Goal: Task Accomplishment & Management: Complete application form

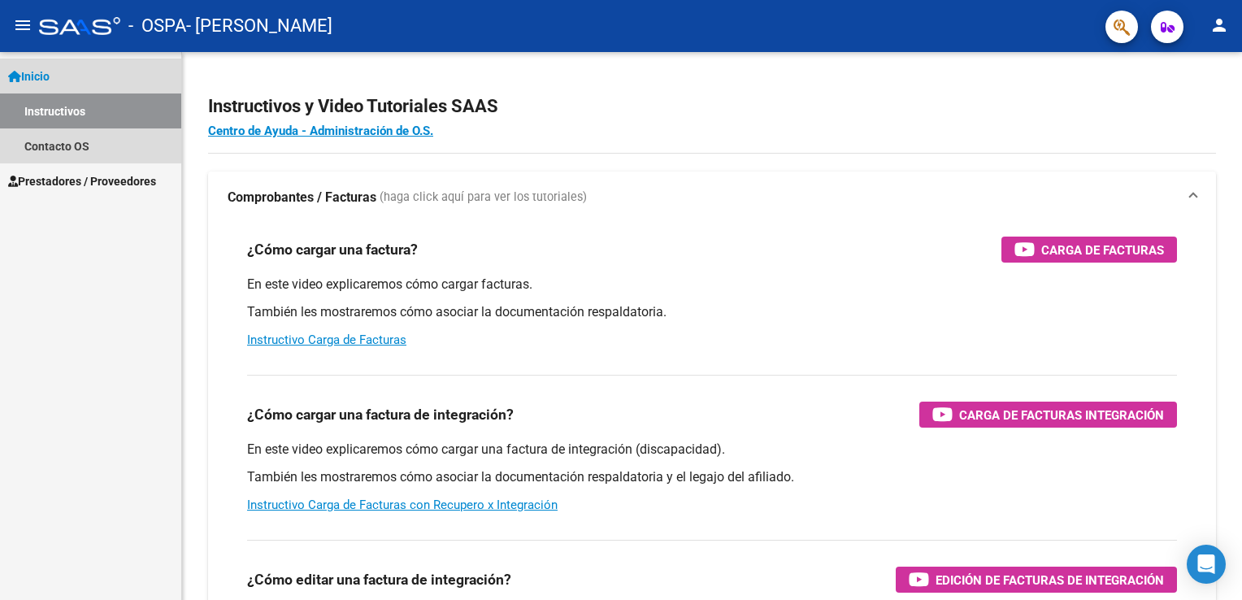
click at [63, 72] on link "Inicio" at bounding box center [90, 76] width 181 height 35
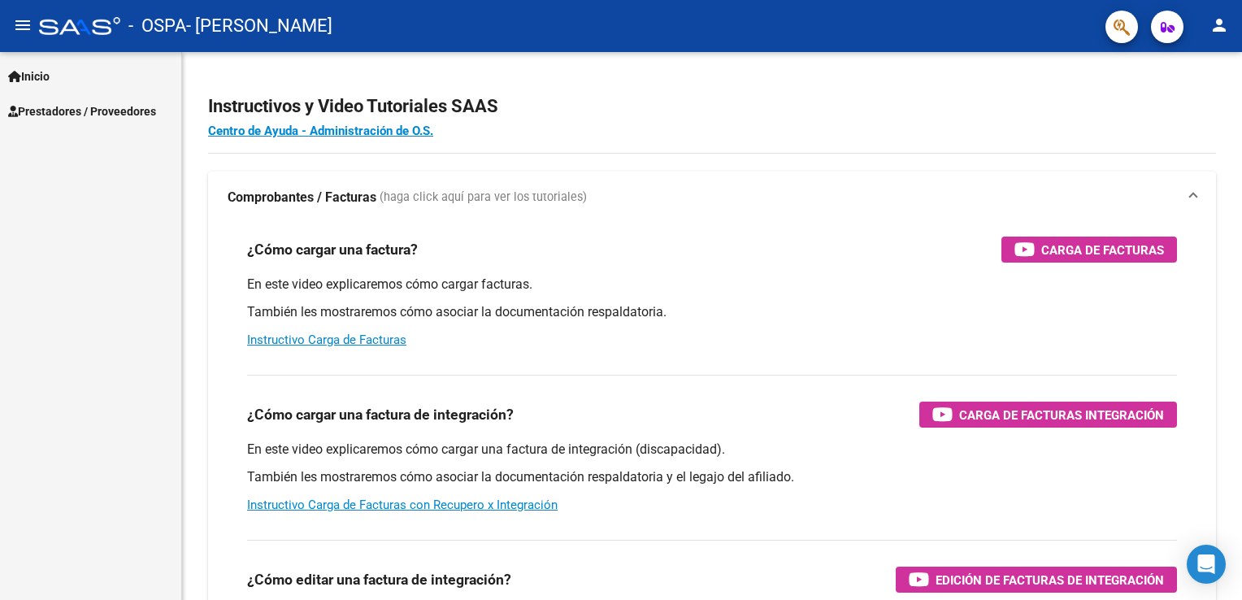
click at [63, 72] on link "Inicio" at bounding box center [90, 76] width 181 height 35
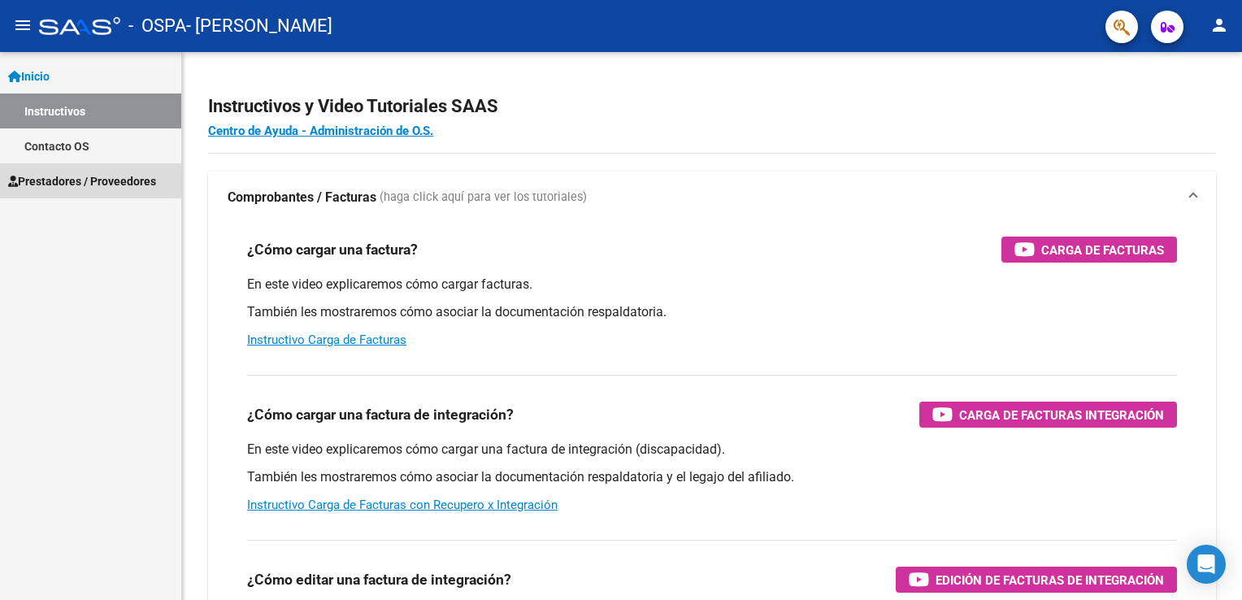
click at [116, 180] on span "Prestadores / Proveedores" at bounding box center [82, 181] width 148 height 18
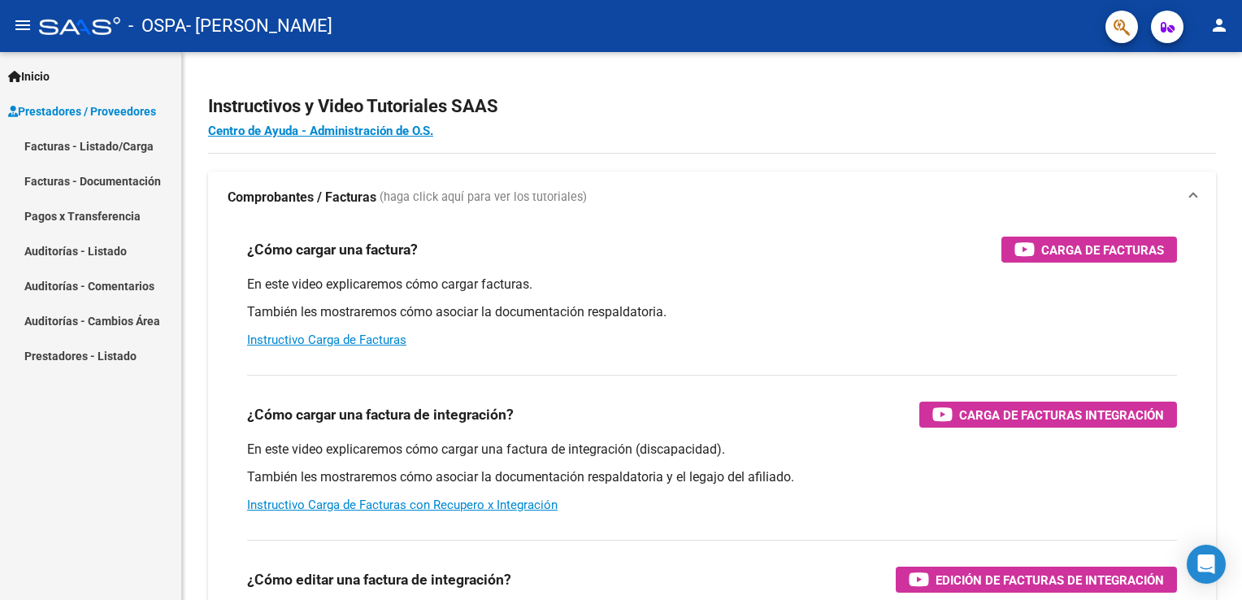
click at [105, 149] on link "Facturas - Listado/Carga" at bounding box center [90, 145] width 181 height 35
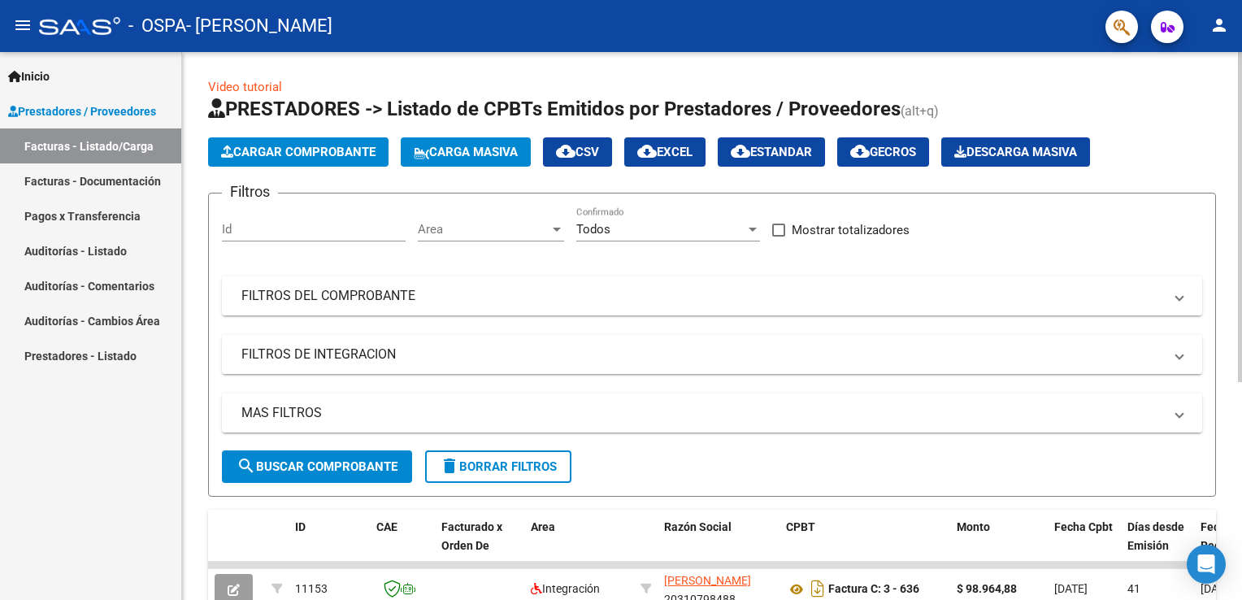
click at [302, 142] on button "Cargar Comprobante" at bounding box center [298, 151] width 181 height 29
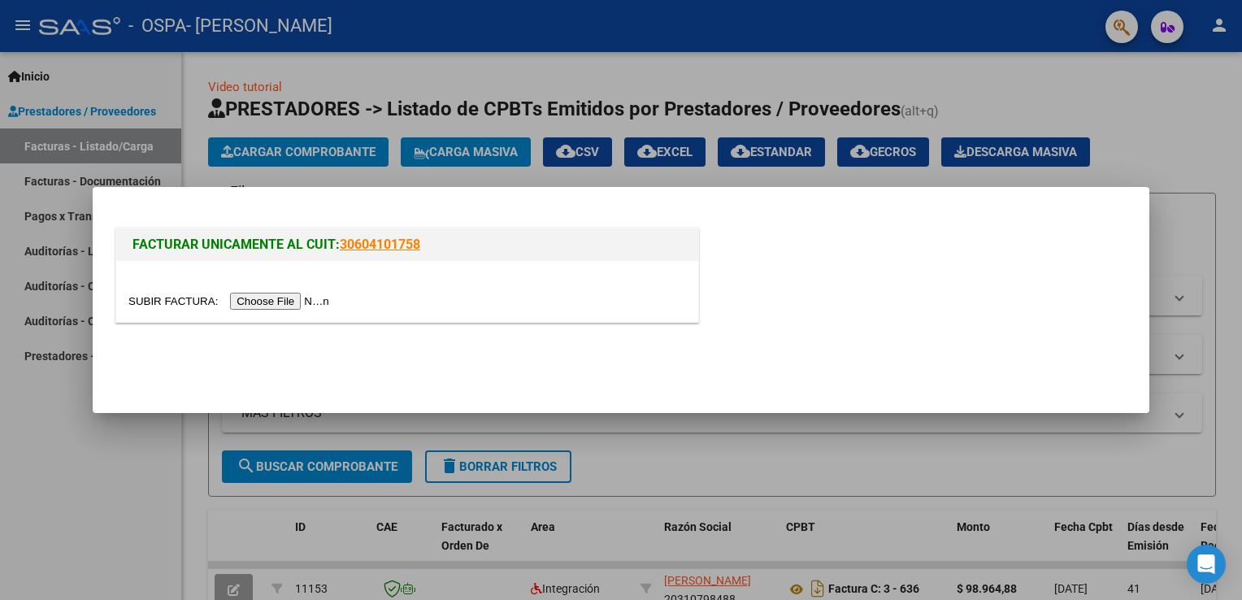
click at [260, 299] on input "file" at bounding box center [231, 301] width 206 height 17
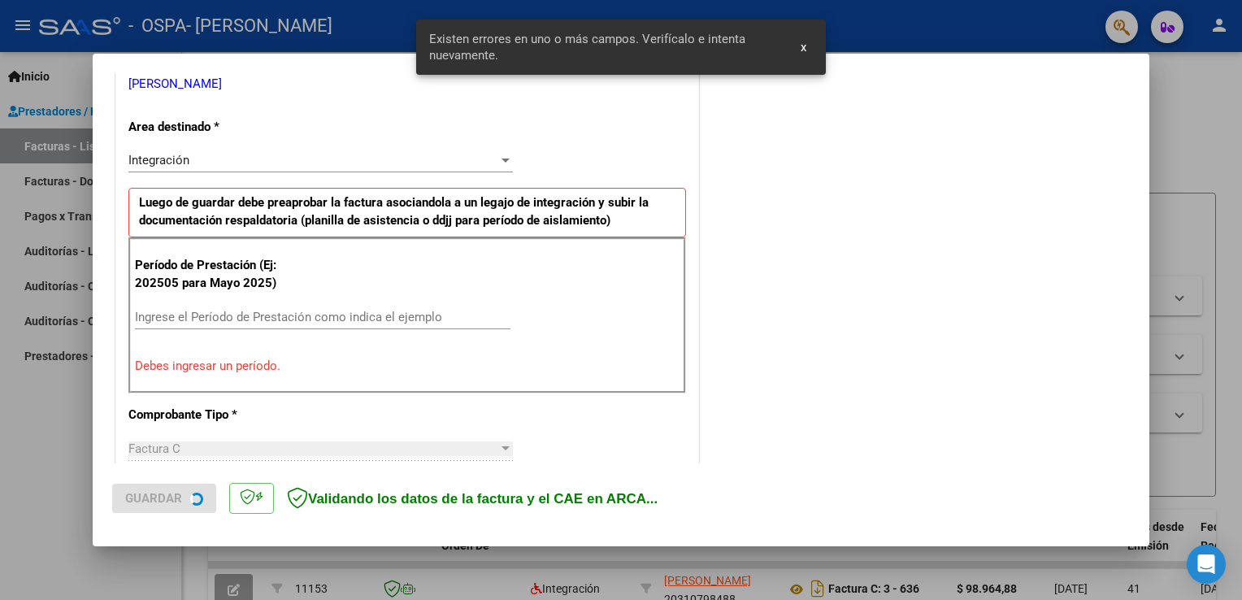
scroll to position [370, 0]
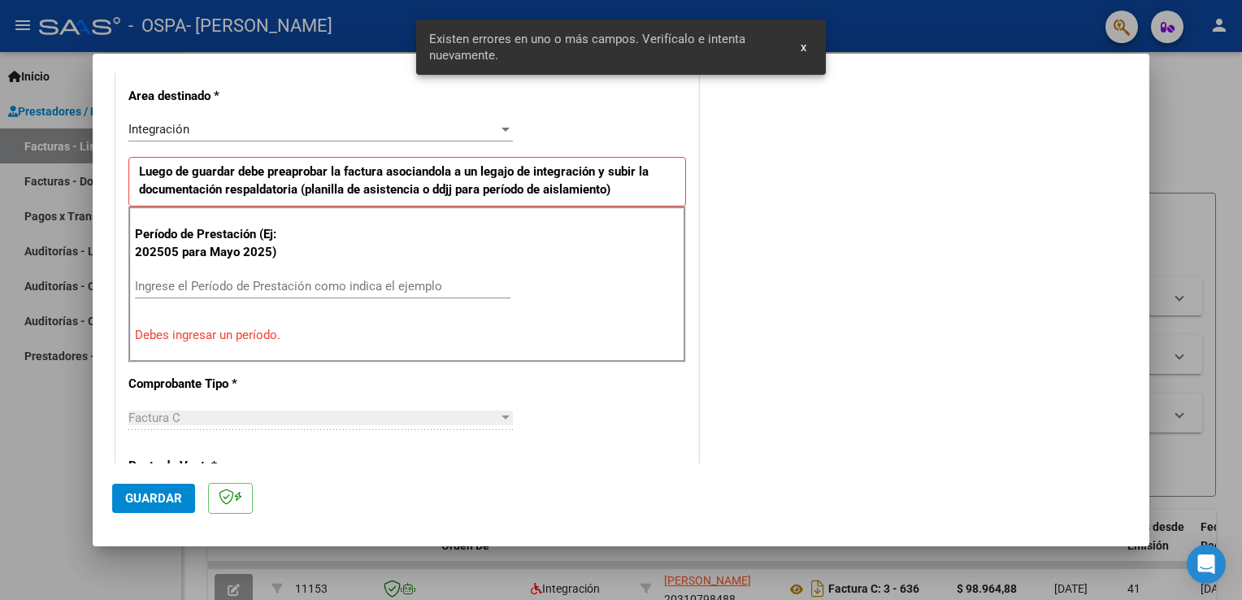
click at [378, 283] on input "Ingrese el Período de Prestación como indica el ejemplo" at bounding box center [323, 286] width 376 height 15
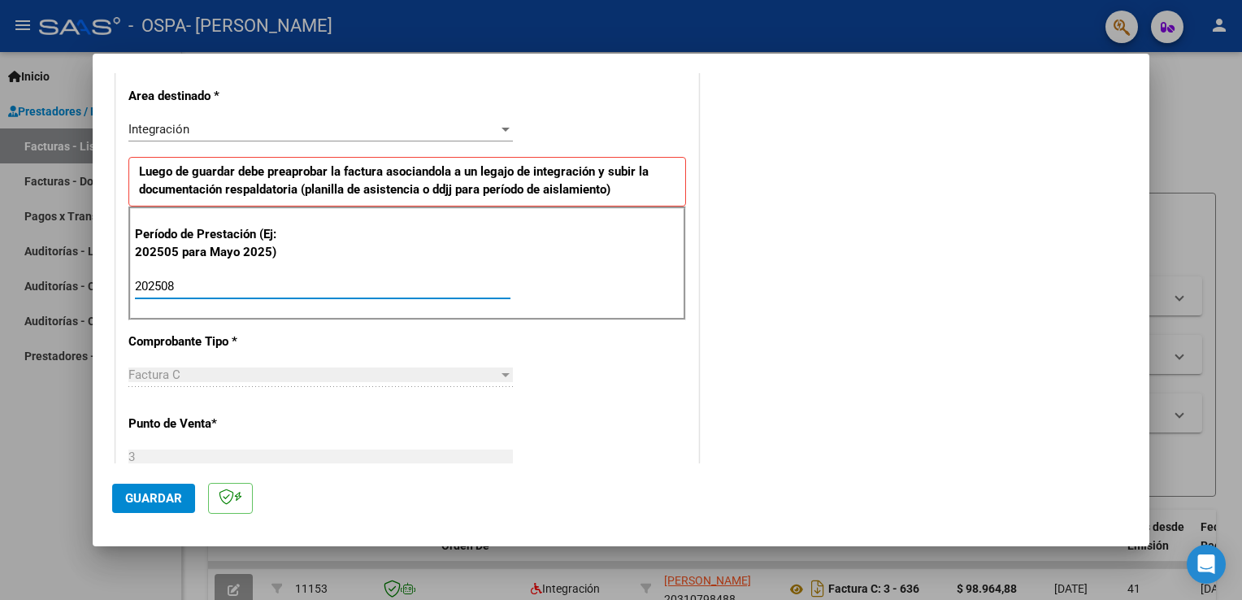
type input "202508"
click at [153, 499] on span "Guardar" at bounding box center [153, 498] width 57 height 15
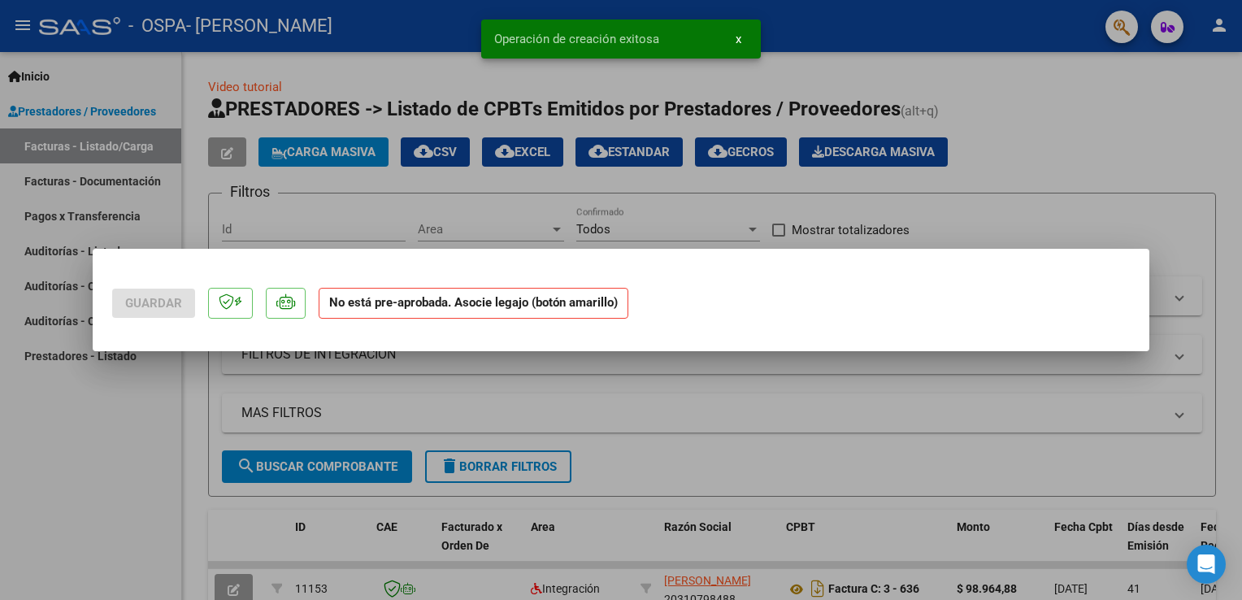
scroll to position [0, 0]
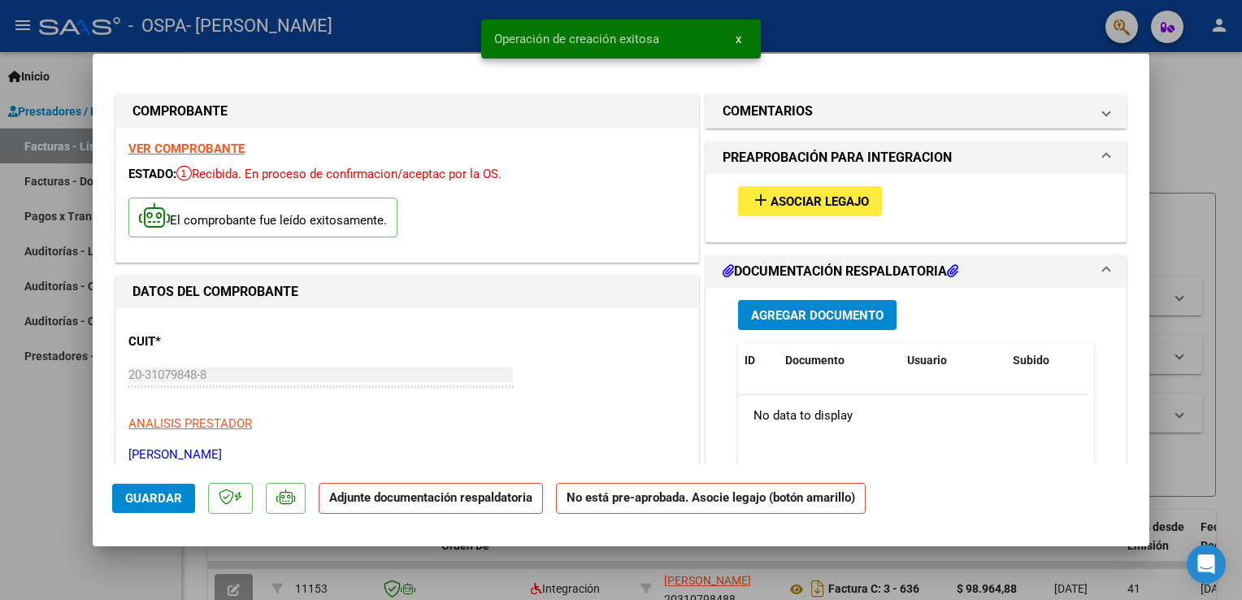
click at [784, 202] on span "Asociar Legajo" at bounding box center [820, 201] width 98 height 15
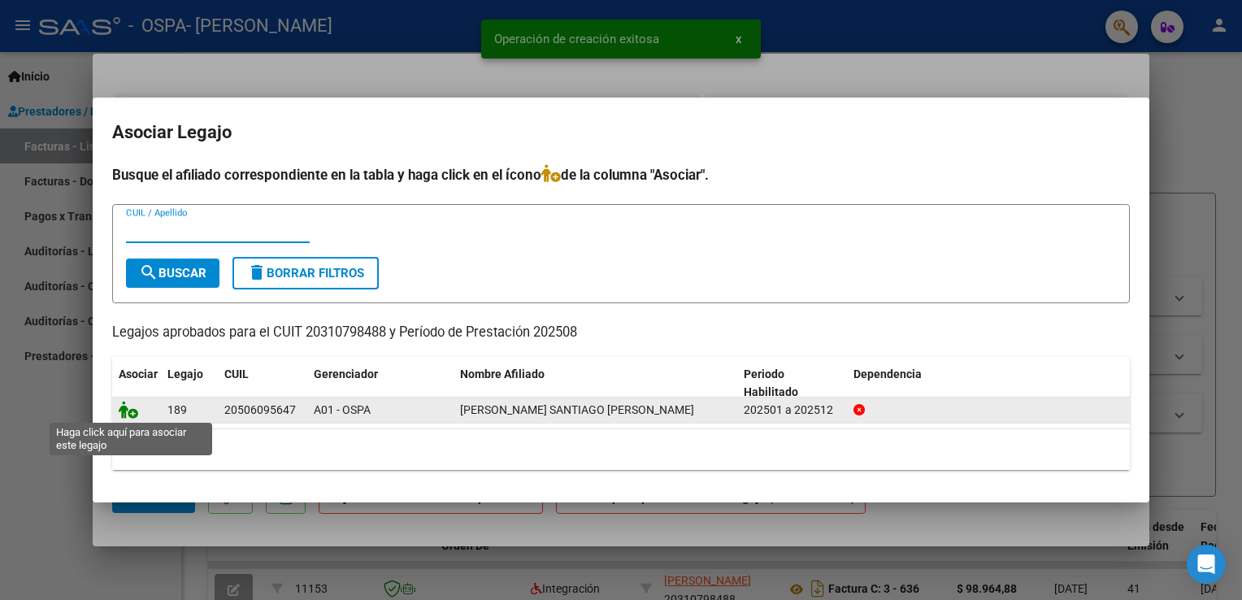
click at [136, 410] on icon at bounding box center [129, 410] width 20 height 18
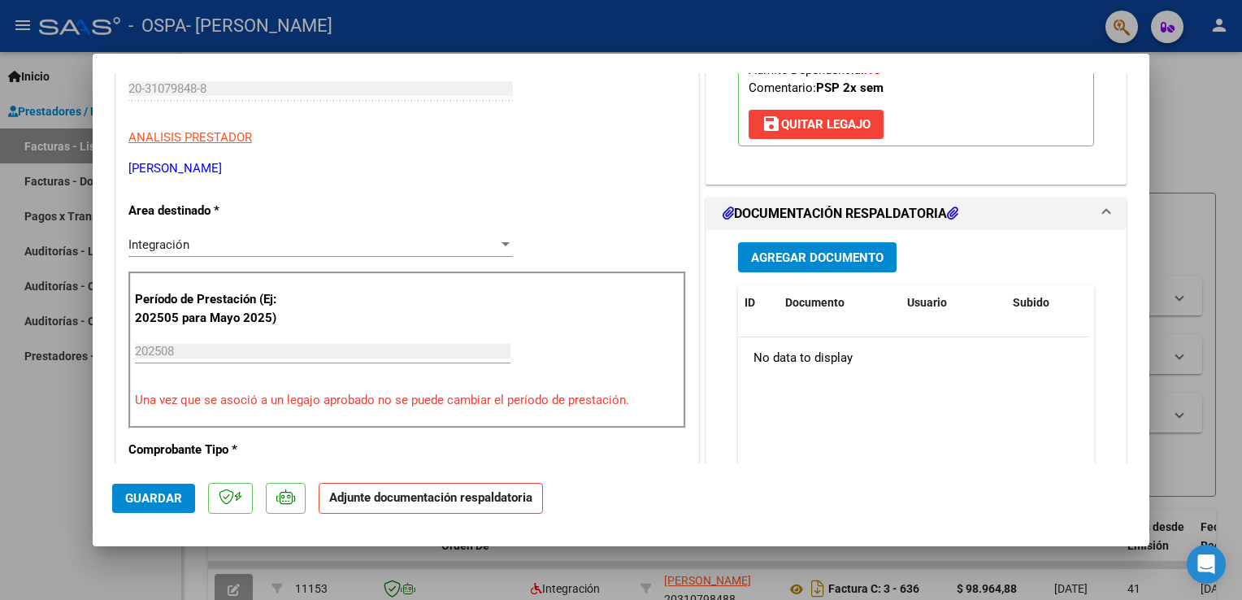
scroll to position [294, 0]
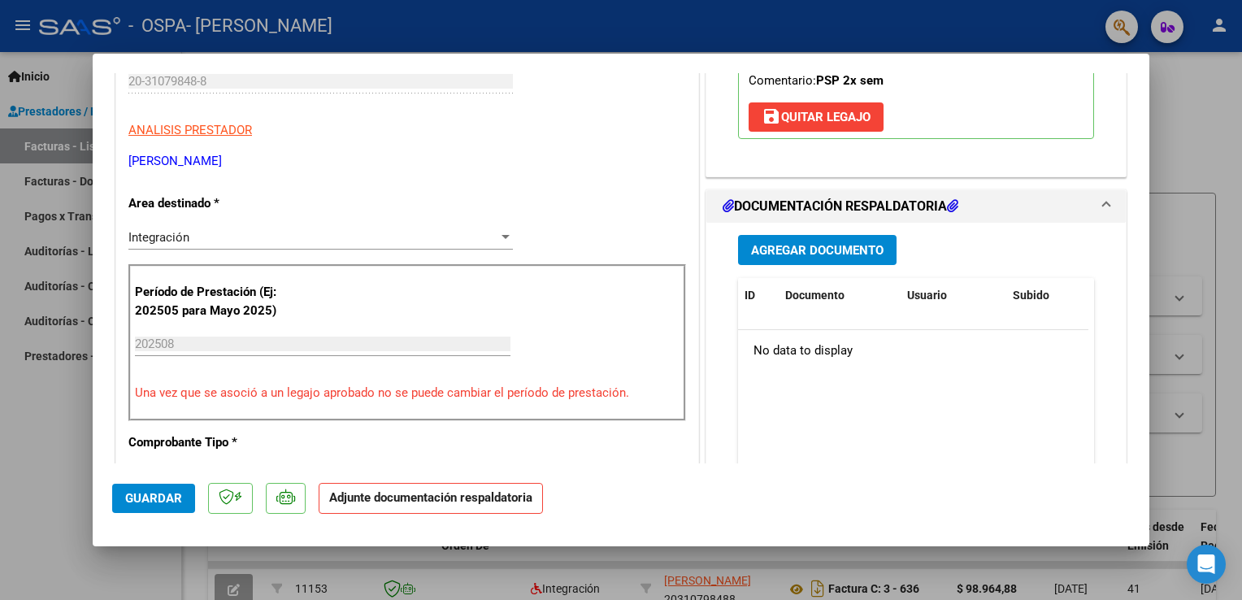
click at [842, 243] on span "Agregar Documento" at bounding box center [817, 250] width 133 height 15
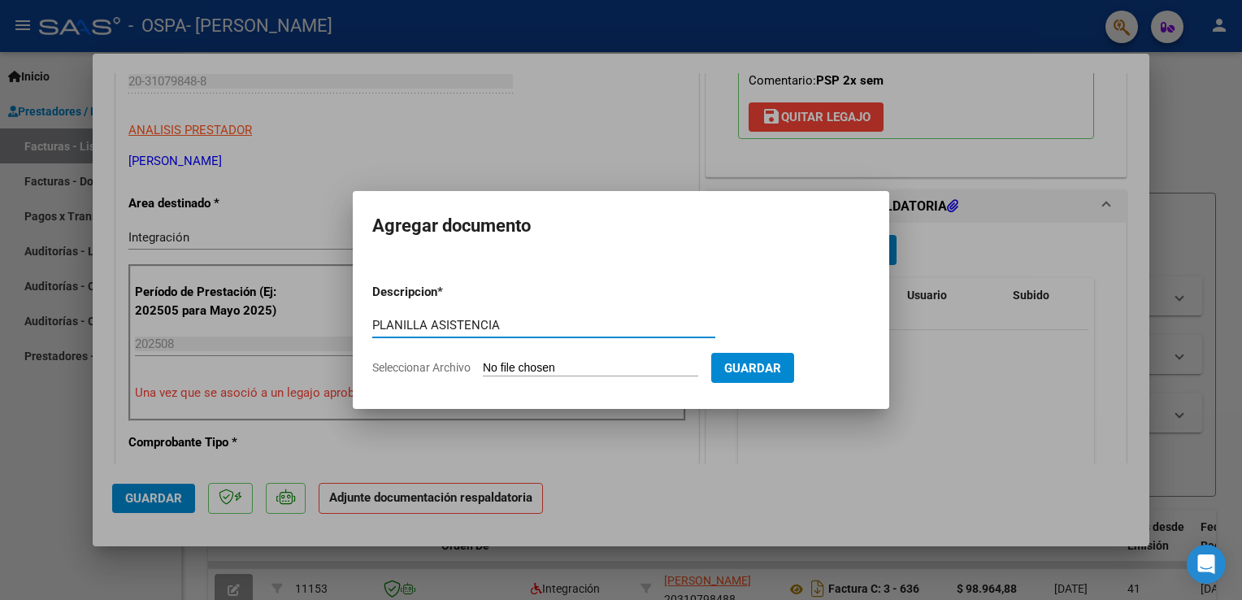
type input "PLANILLA ASISTENCIA"
click at [411, 368] on span "Seleccionar Archivo" at bounding box center [421, 367] width 98 height 13
click at [483, 368] on input "Seleccionar Archivo" at bounding box center [590, 368] width 215 height 15
type input "C:\fakepath\PLANILLA ASISTENCIA [DATE] [PERSON_NAME].pdf"
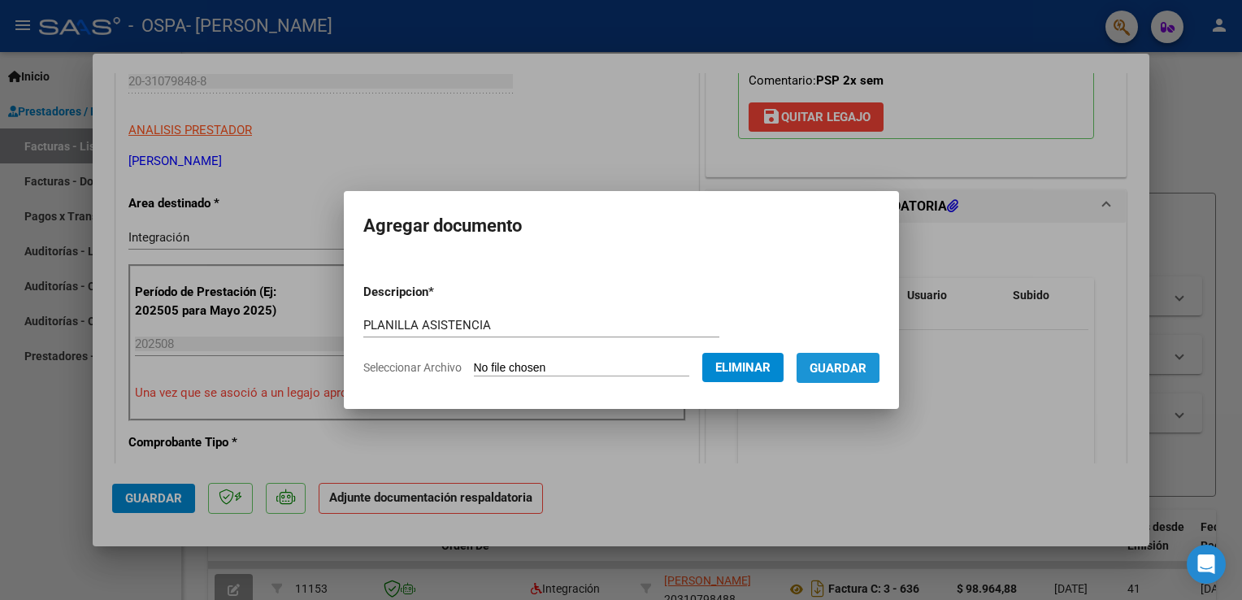
click at [853, 366] on span "Guardar" at bounding box center [838, 368] width 57 height 15
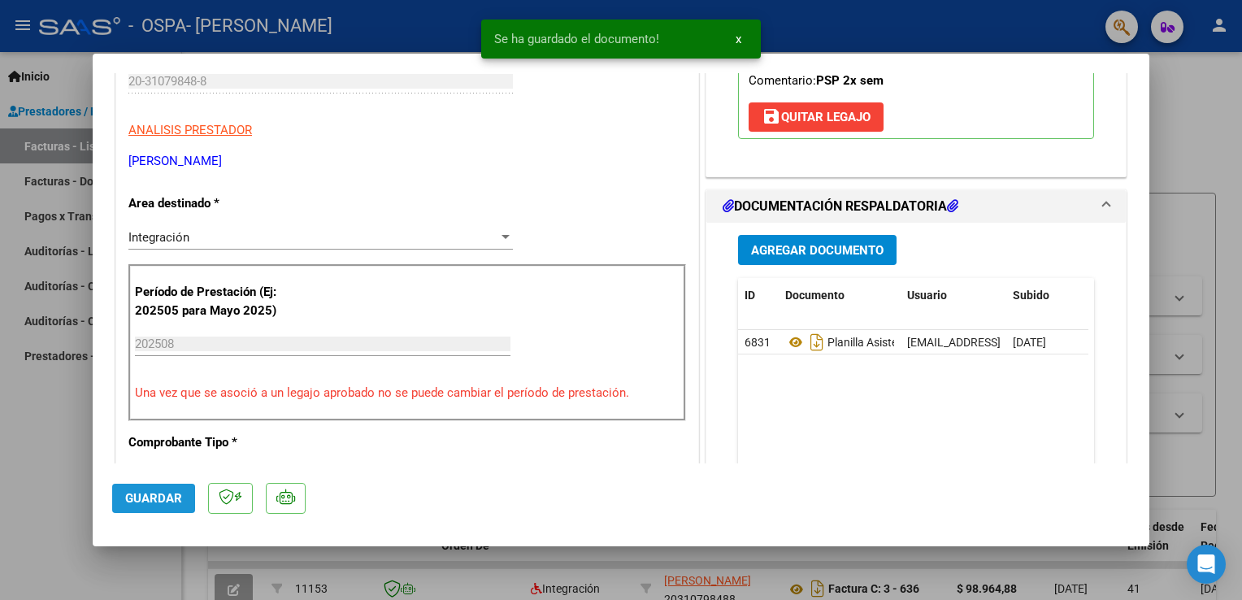
click at [127, 508] on button "Guardar" at bounding box center [153, 498] width 83 height 29
click at [732, 41] on button "x" at bounding box center [739, 38] width 32 height 29
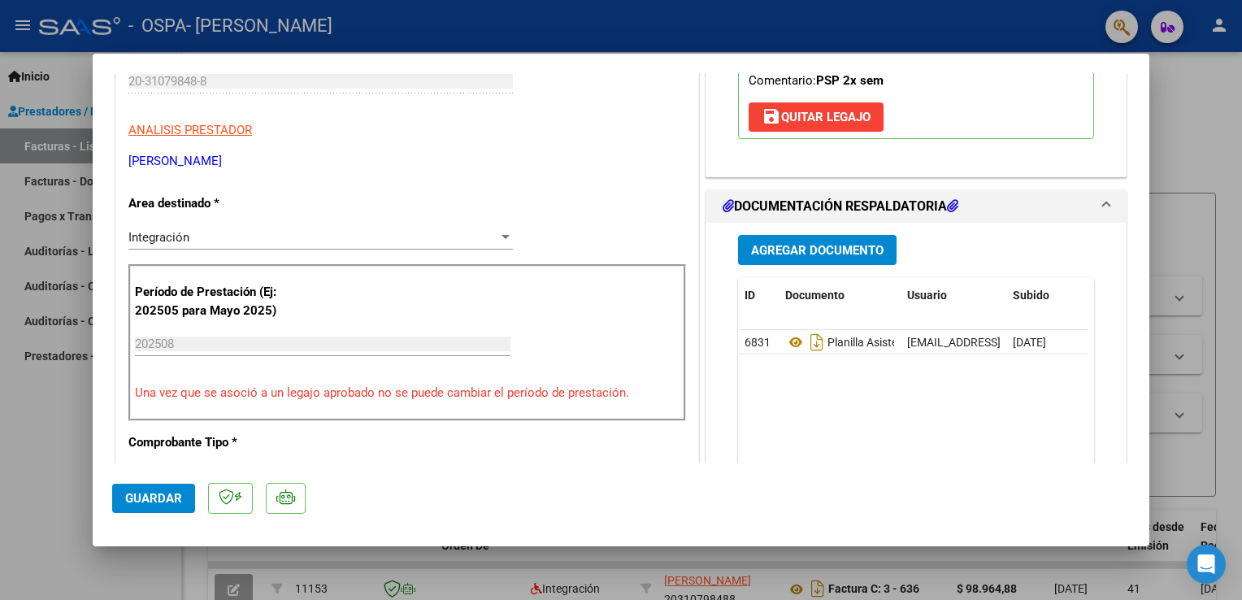
click at [169, 509] on button "Guardar" at bounding box center [153, 498] width 83 height 29
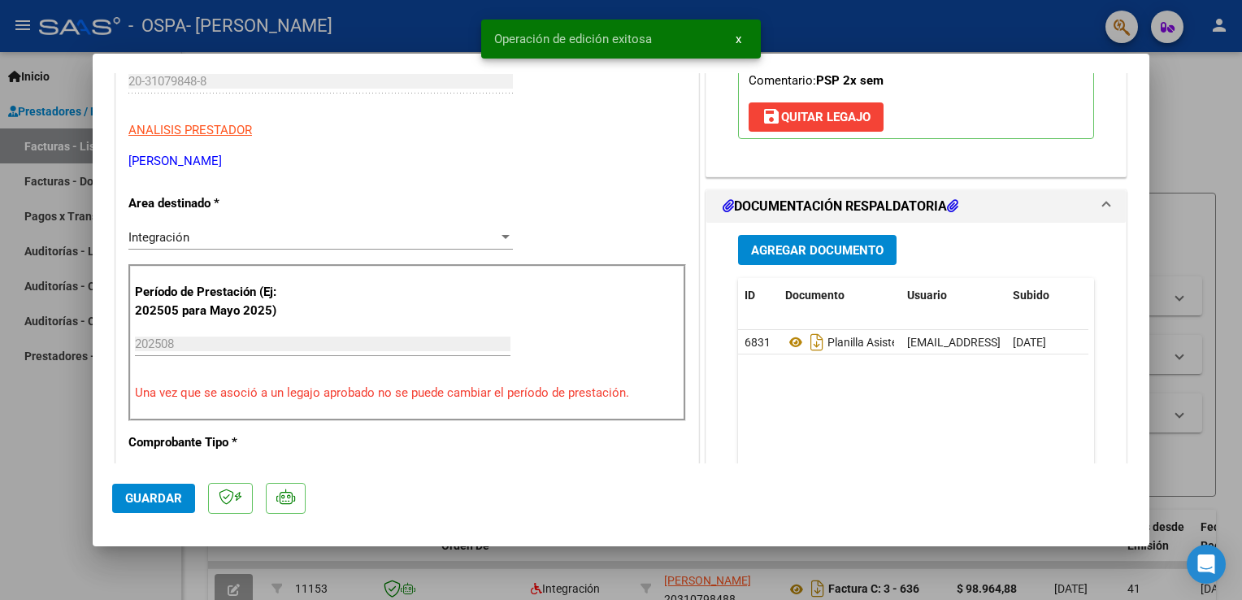
click at [1174, 95] on div at bounding box center [621, 300] width 1242 height 600
type input "$ 0,00"
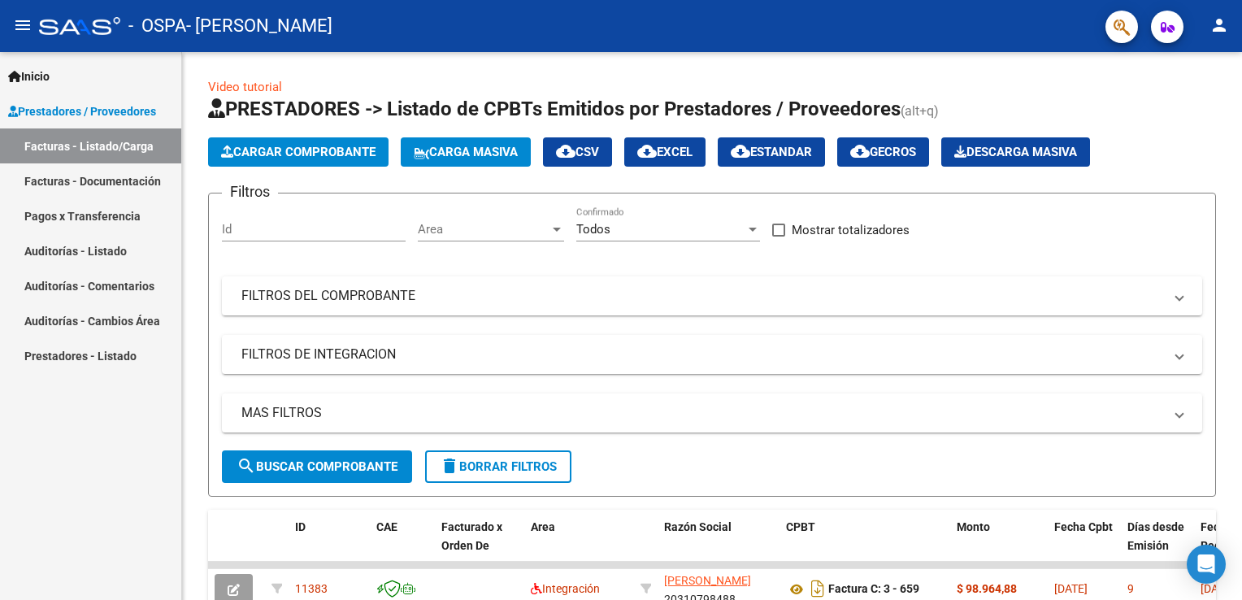
click at [1215, 29] on mat-icon "person" at bounding box center [1220, 25] width 20 height 20
click at [1170, 113] on button "exit_to_app Salir" at bounding box center [1186, 107] width 99 height 39
